Goal: Task Accomplishment & Management: Manage account settings

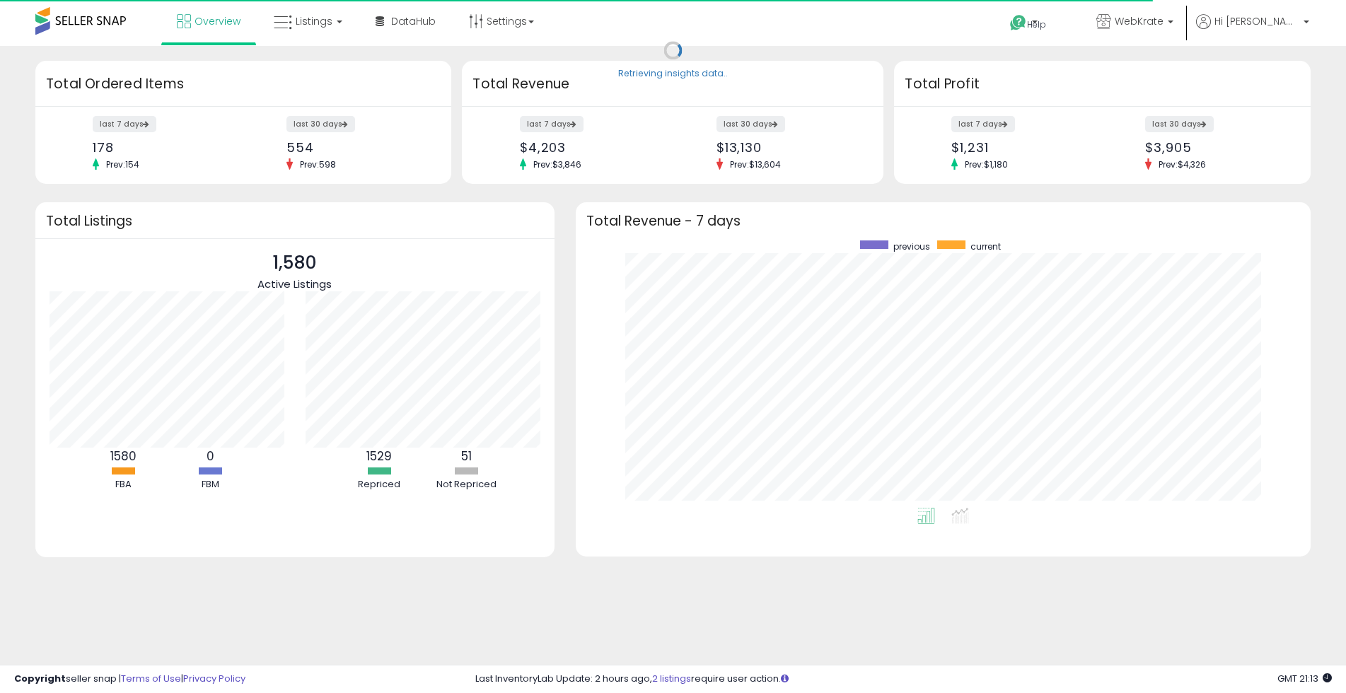
scroll to position [267, 707]
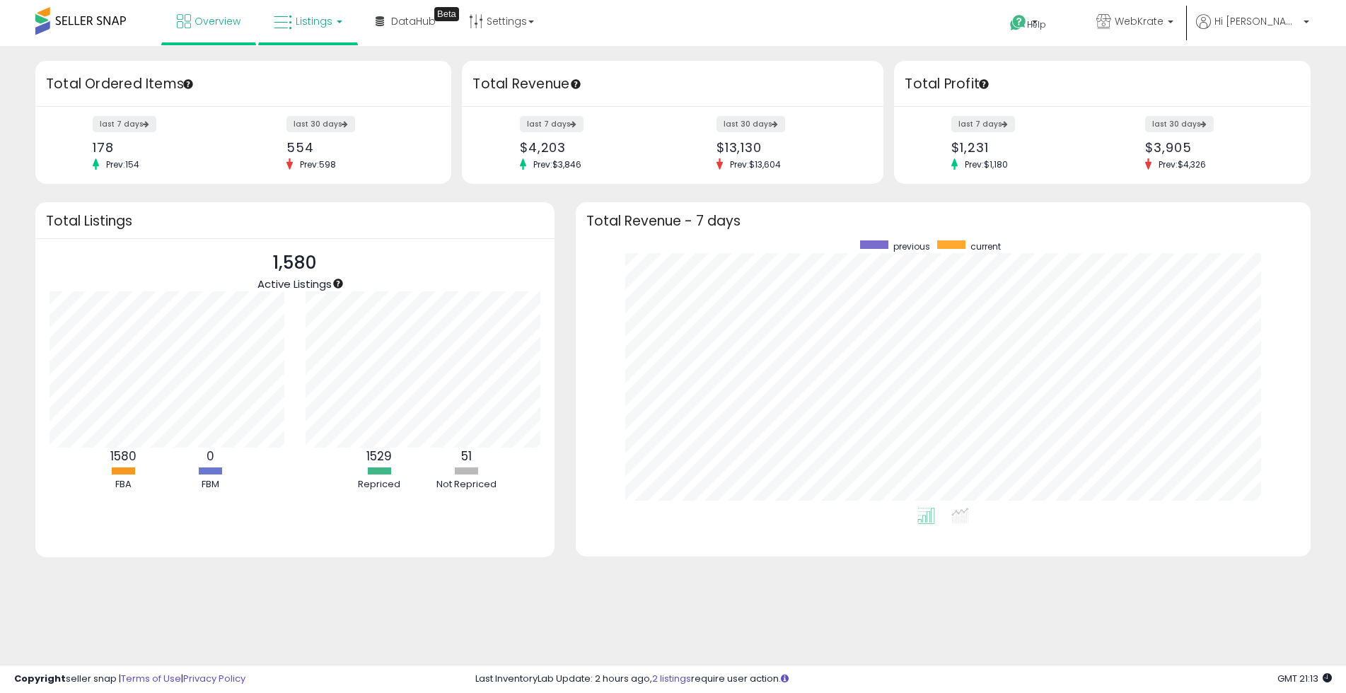
click at [315, 23] on span "Listings" at bounding box center [314, 21] width 37 height 14
click at [320, 69] on icon at bounding box center [319, 70] width 62 height 18
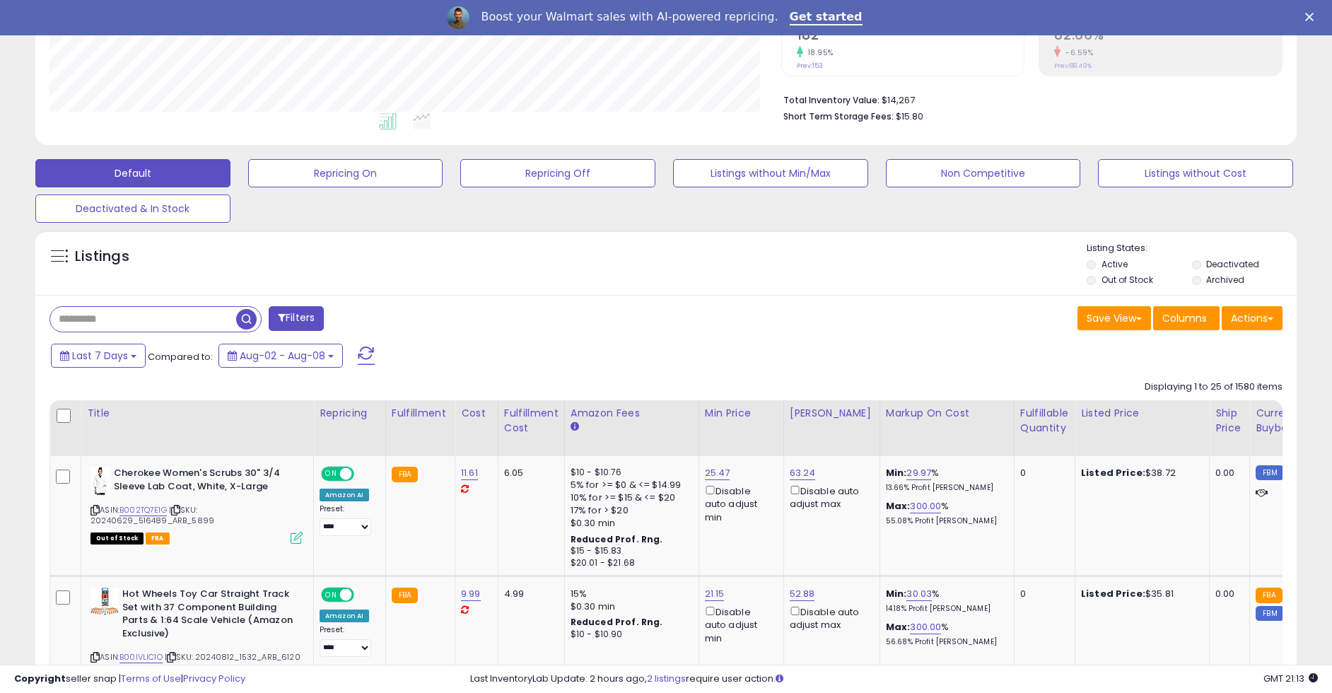
scroll to position [290, 732]
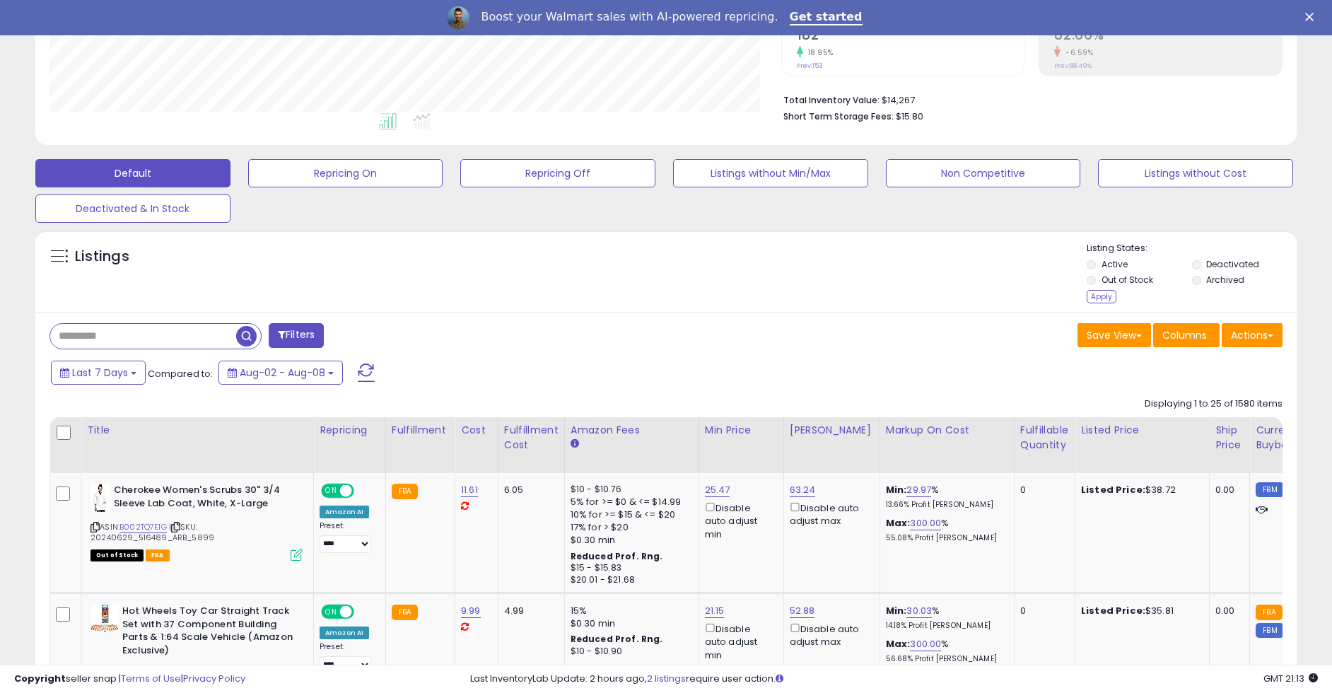
click at [1100, 260] on li "Active" at bounding box center [1138, 266] width 103 height 16
click at [1100, 298] on div "Apply" at bounding box center [1102, 296] width 30 height 13
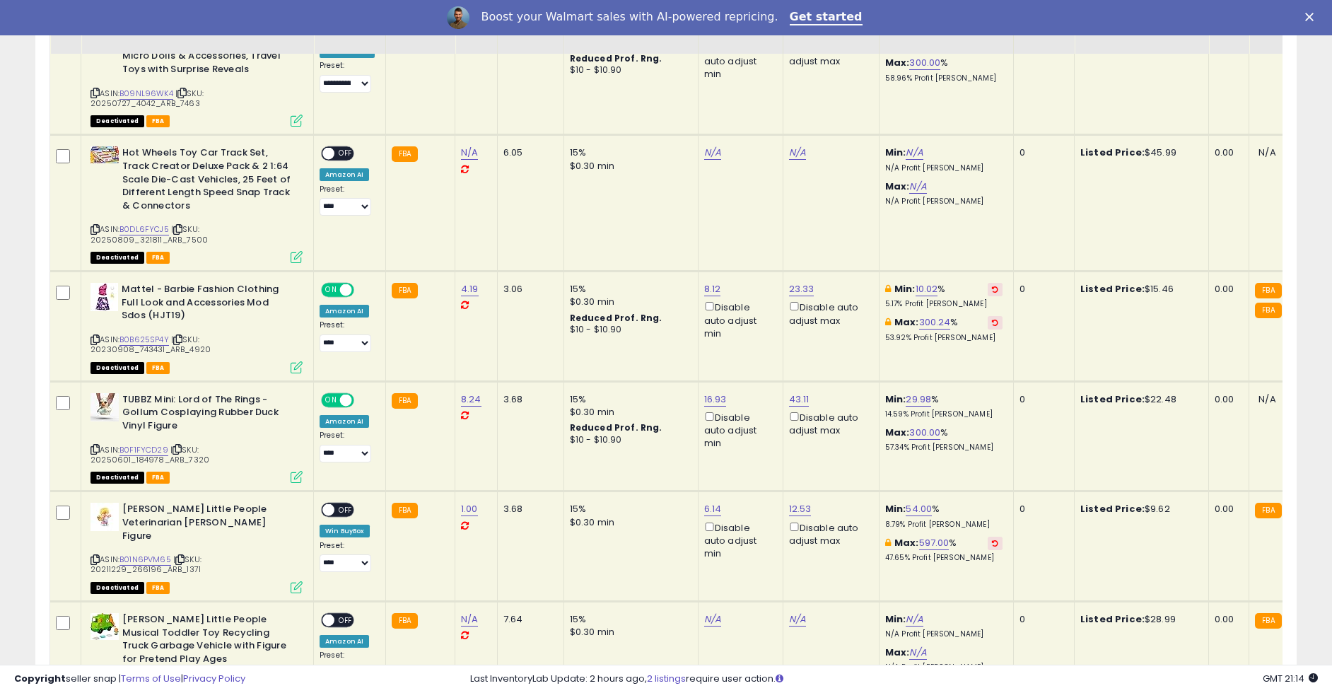
scroll to position [1741, 0]
